Goal: Transaction & Acquisition: Subscribe to service/newsletter

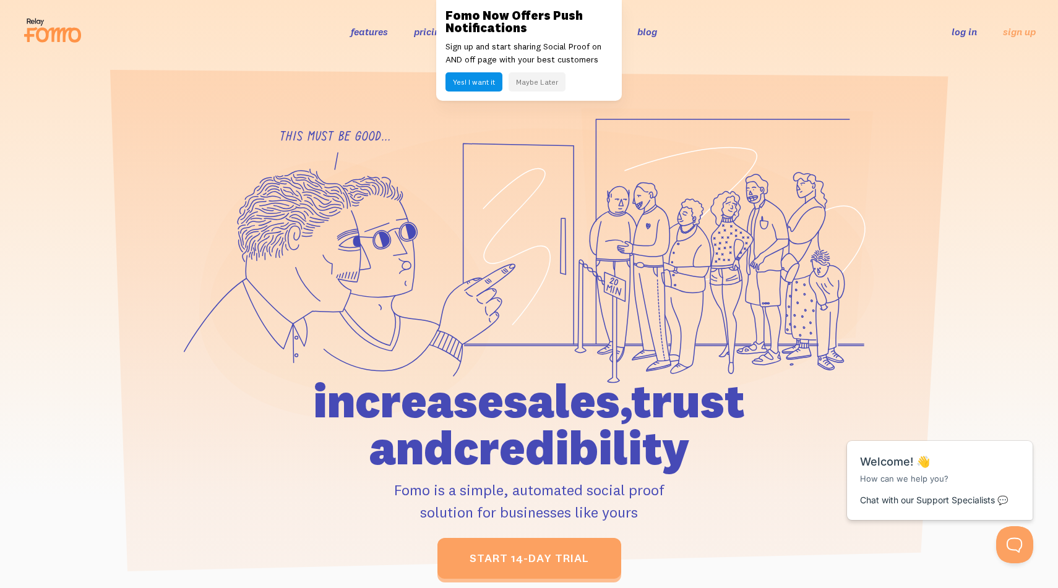
click at [518, 87] on button "Maybe Later" at bounding box center [536, 81] width 57 height 19
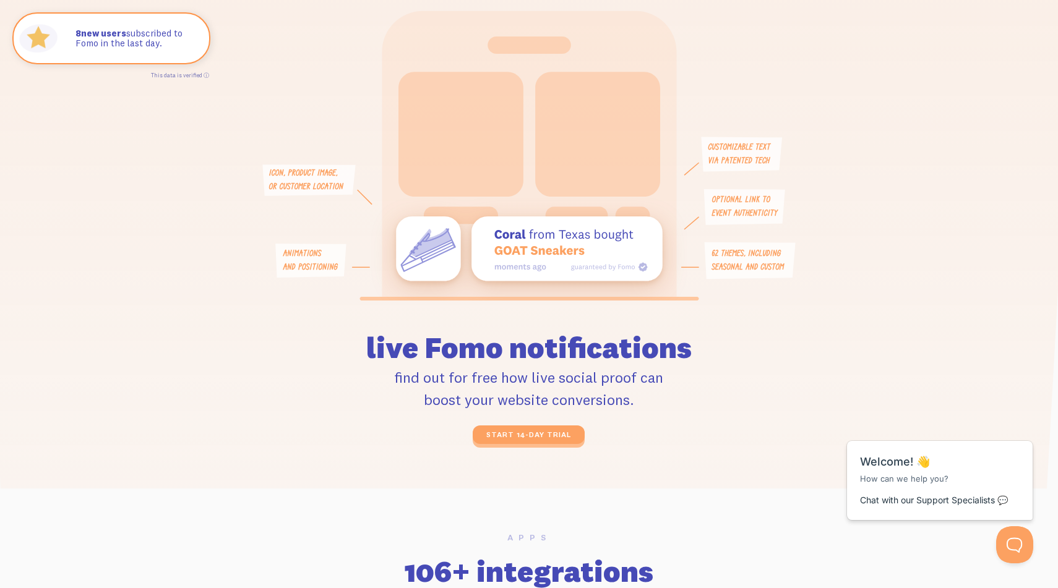
scroll to position [3133, 0]
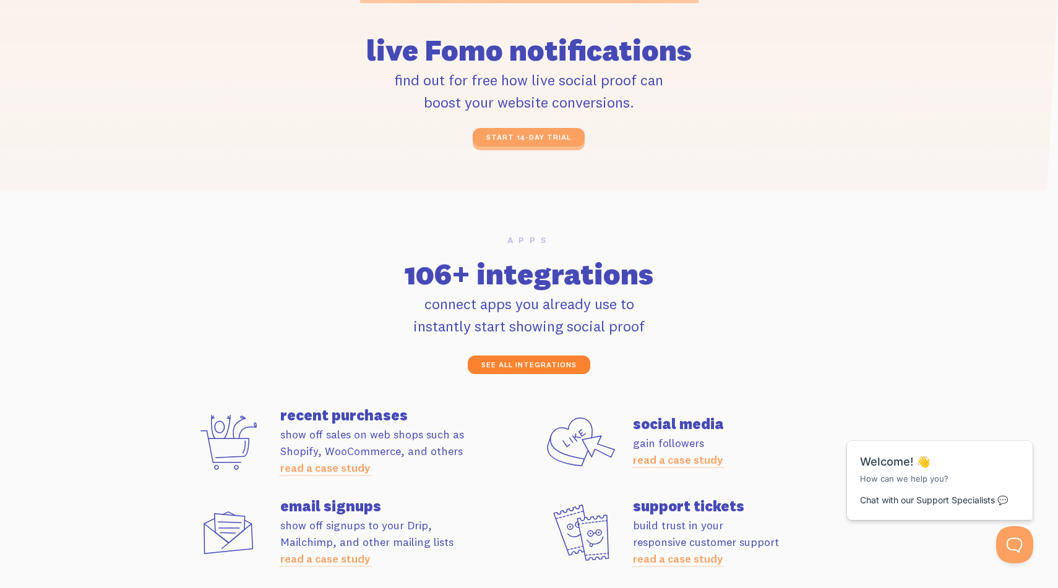
click at [529, 359] on link "see all integrations" at bounding box center [529, 365] width 122 height 19
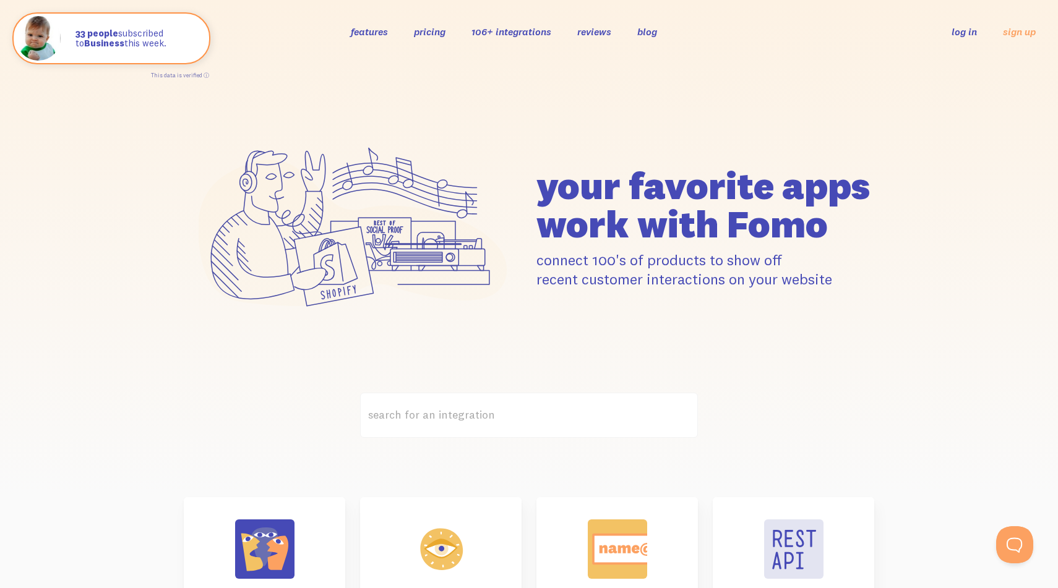
click at [378, 35] on link "features" at bounding box center [369, 31] width 37 height 12
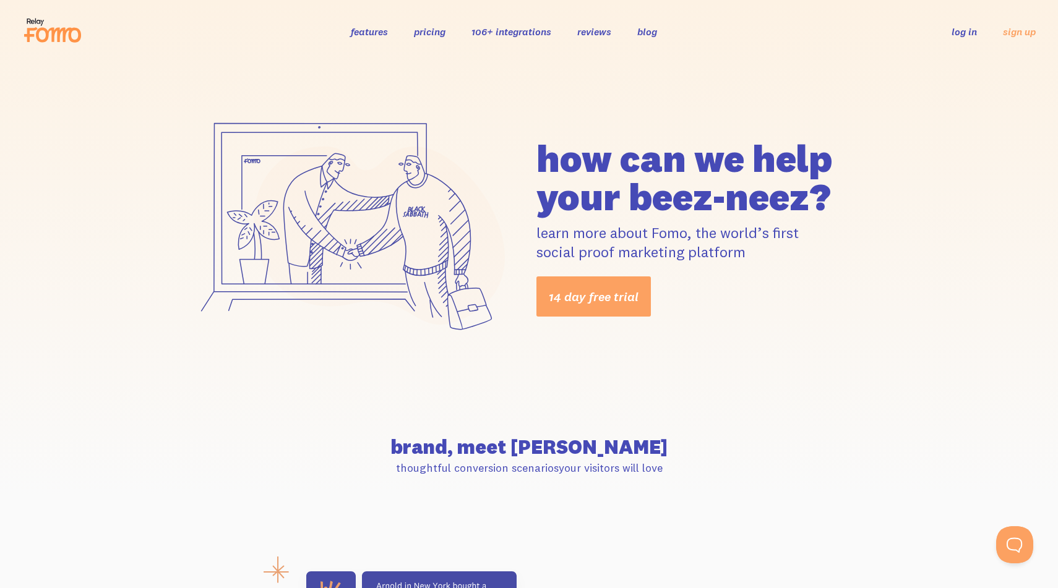
click at [419, 32] on link "pricing" at bounding box center [430, 31] width 32 height 12
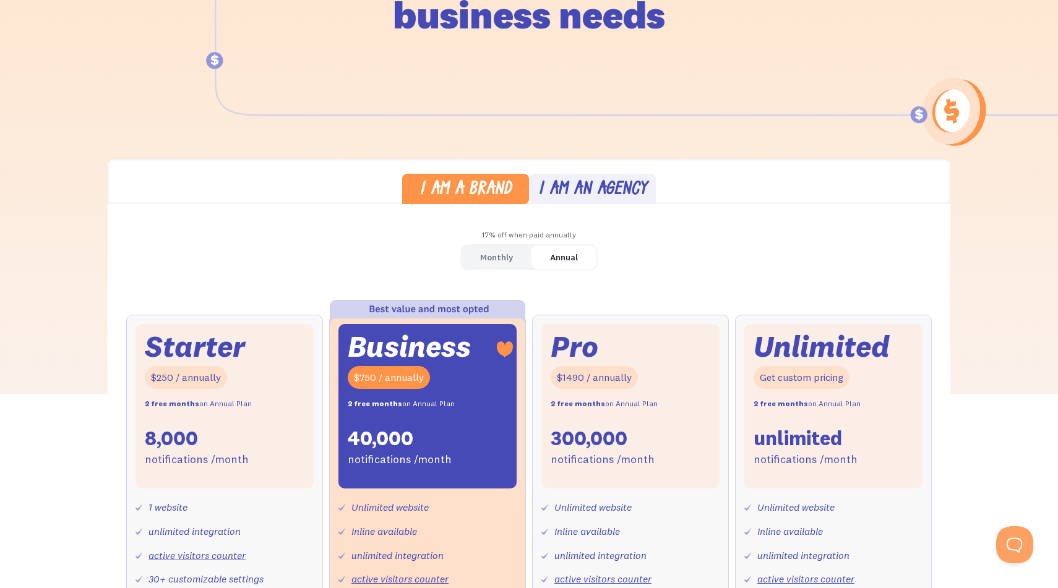
scroll to position [338, 0]
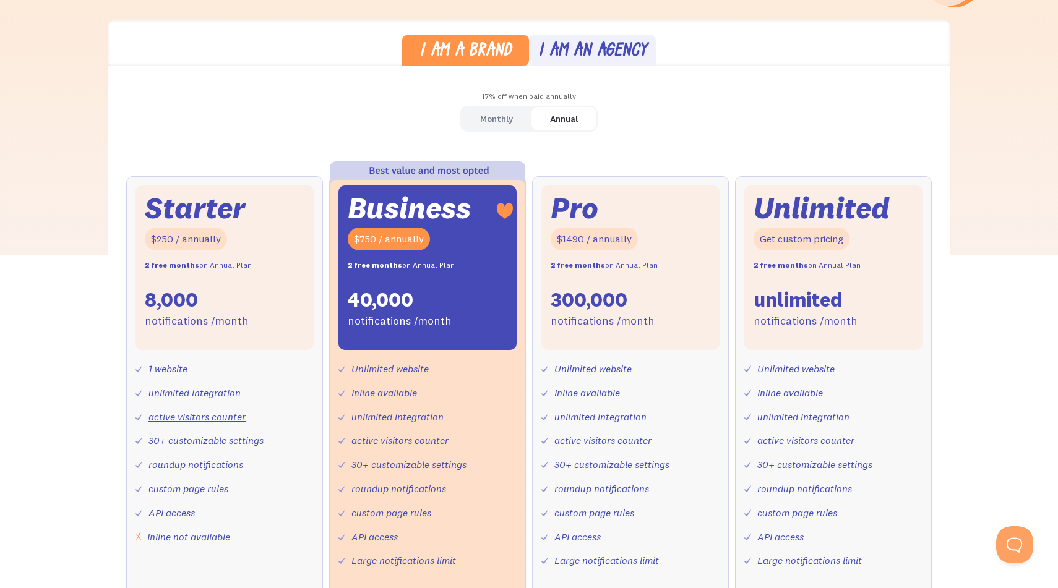
click at [565, 118] on div "Annual" at bounding box center [564, 119] width 28 height 18
click at [507, 120] on div "Monthly" at bounding box center [496, 119] width 33 height 18
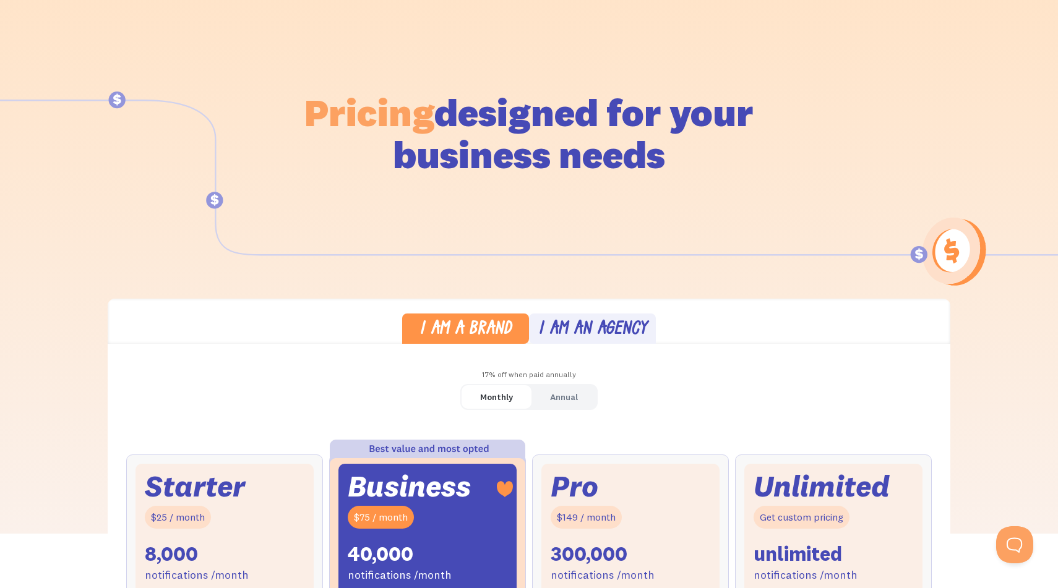
scroll to position [0, 0]
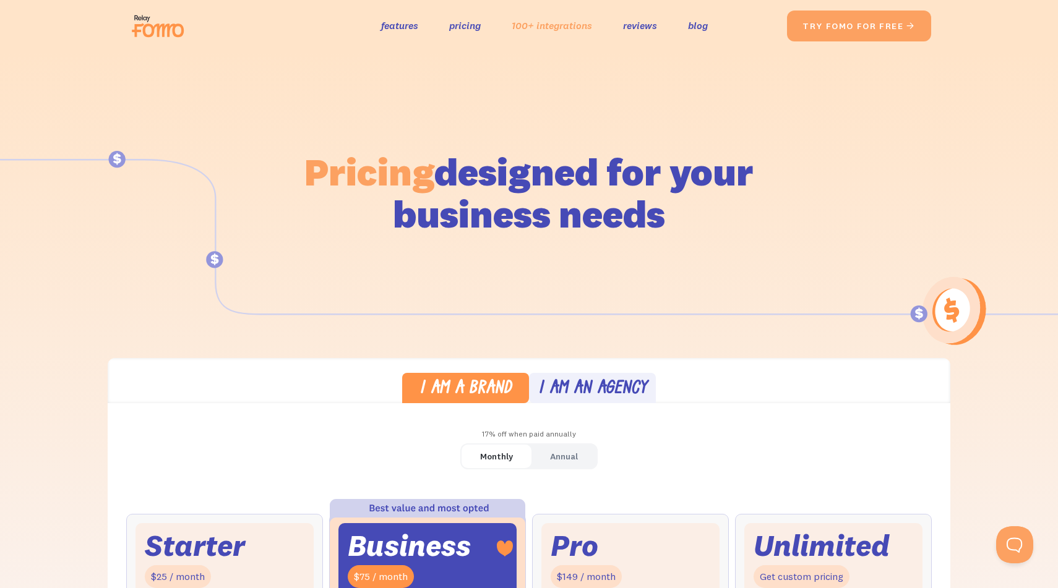
click at [557, 31] on link "100+ integrations" at bounding box center [552, 26] width 80 height 18
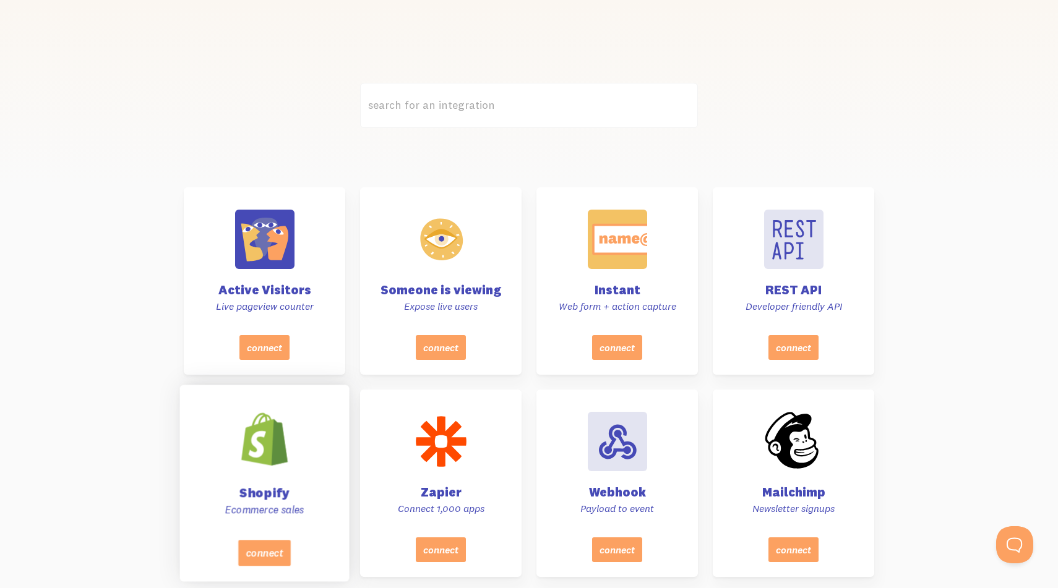
scroll to position [379, 0]
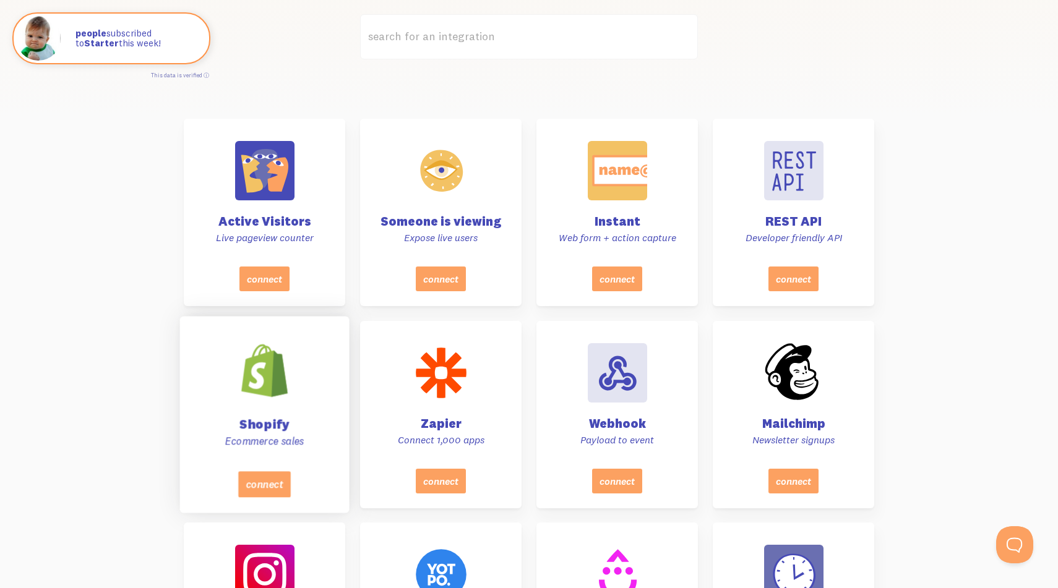
click at [272, 371] on div at bounding box center [264, 371] width 62 height 62
